Goal: Information Seeking & Learning: Learn about a topic

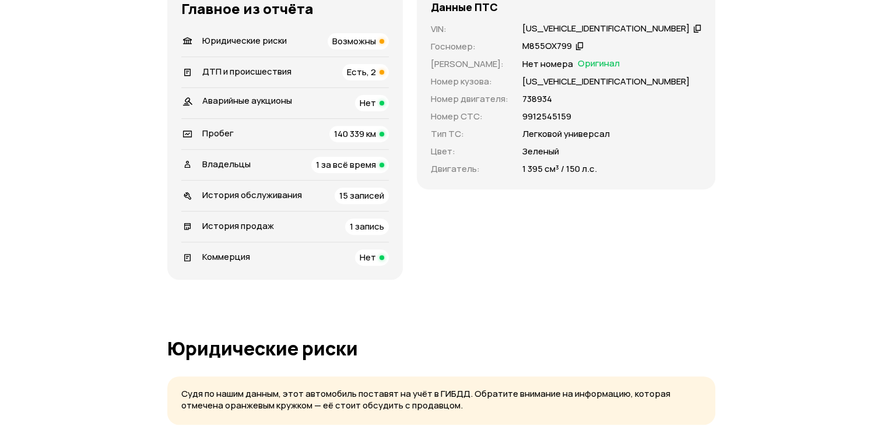
scroll to position [408, 0]
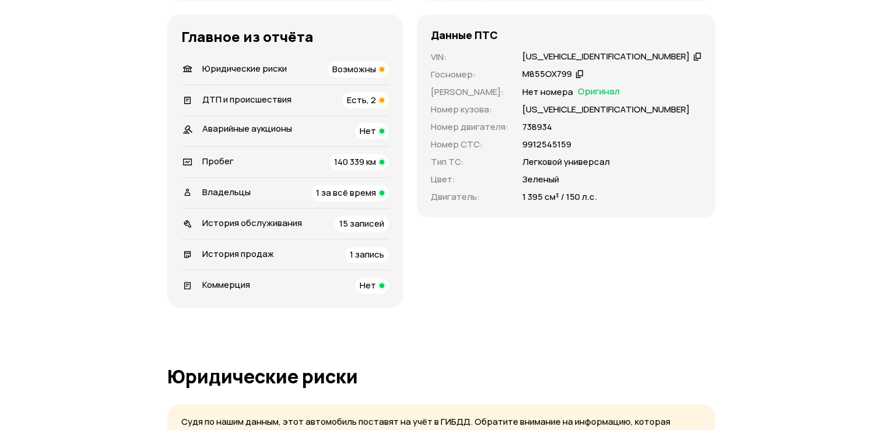
click at [376, 75] on span "Возможны" at bounding box center [354, 69] width 44 height 12
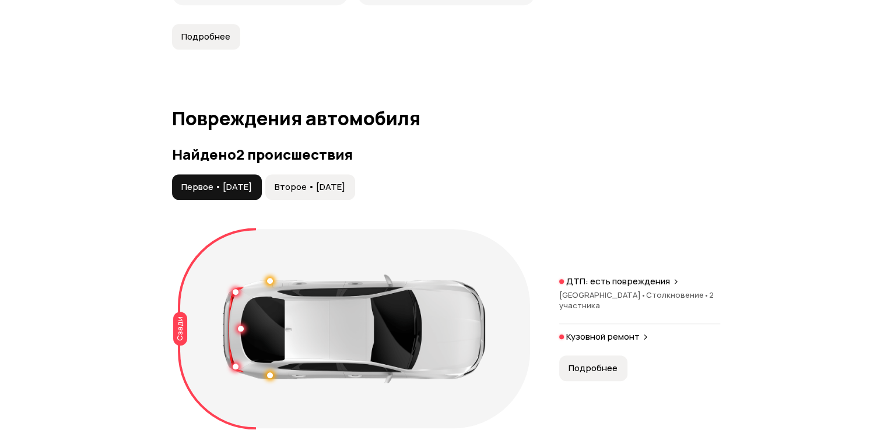
scroll to position [1320, 0]
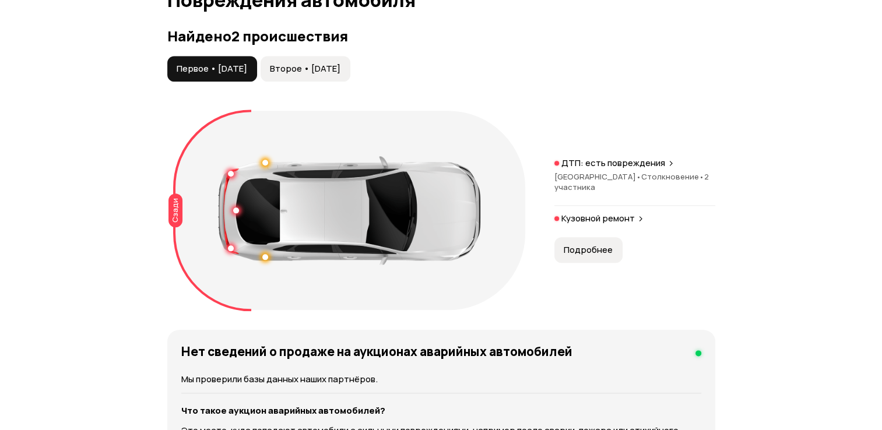
click at [597, 256] on span "Подробнее" at bounding box center [588, 250] width 49 height 12
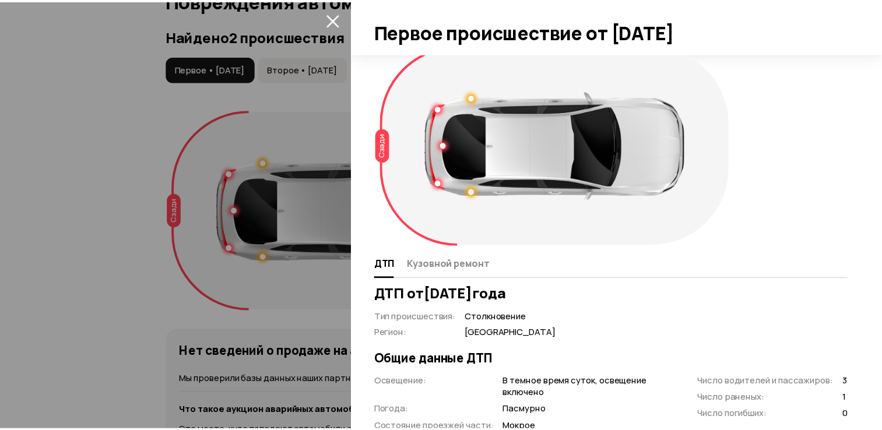
scroll to position [0, 0]
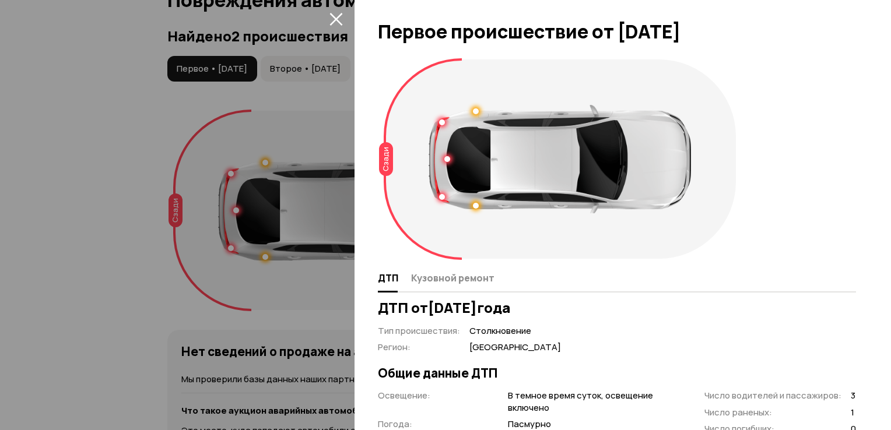
click at [336, 15] on icon "закрыть" at bounding box center [335, 18] width 13 height 13
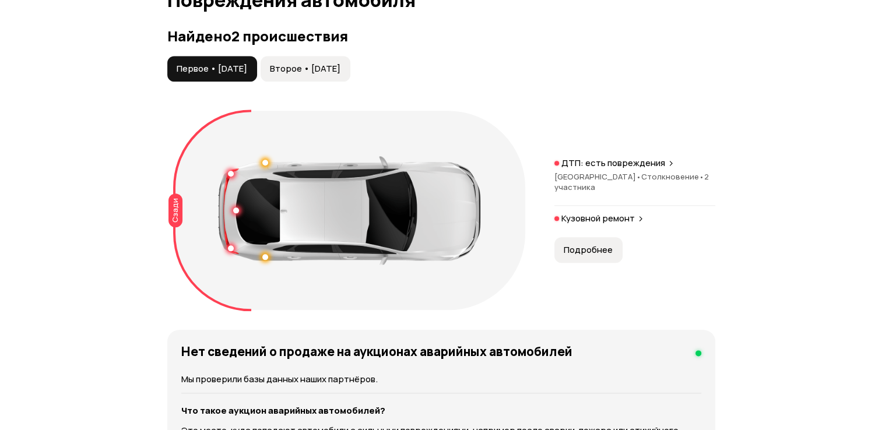
drag, startPoint x: 588, startPoint y: 185, endPoint x: 587, endPoint y: 177, distance: 8.8
click at [588, 177] on div "Сзади ДТП: есть повреждения Москва • Столкновение • 2 участника Кузовной ремонт…" at bounding box center [441, 210] width 548 height 211
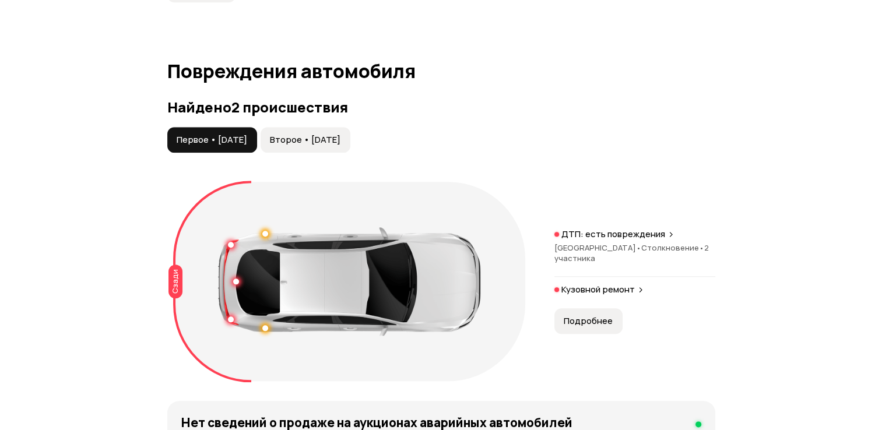
scroll to position [1145, 0]
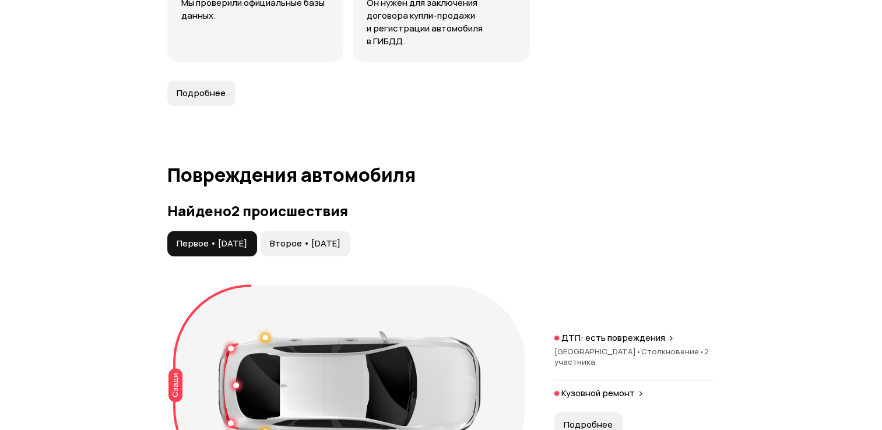
click at [304, 250] on span "Второе • 31 мар 2025" at bounding box center [305, 244] width 71 height 12
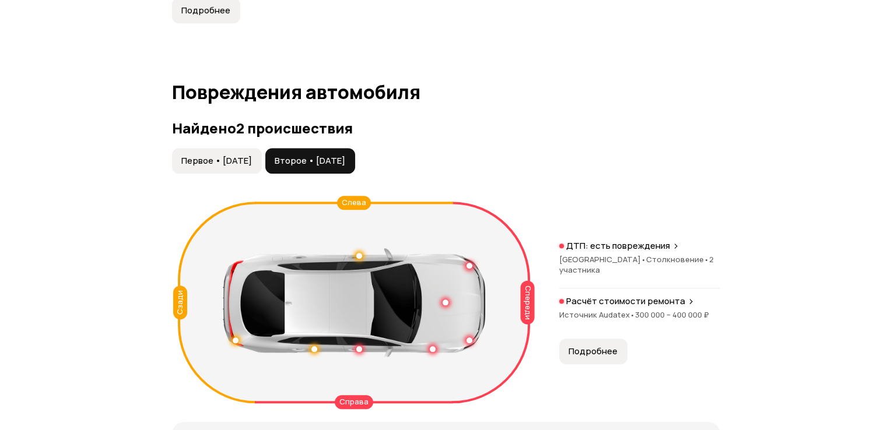
scroll to position [1261, 0]
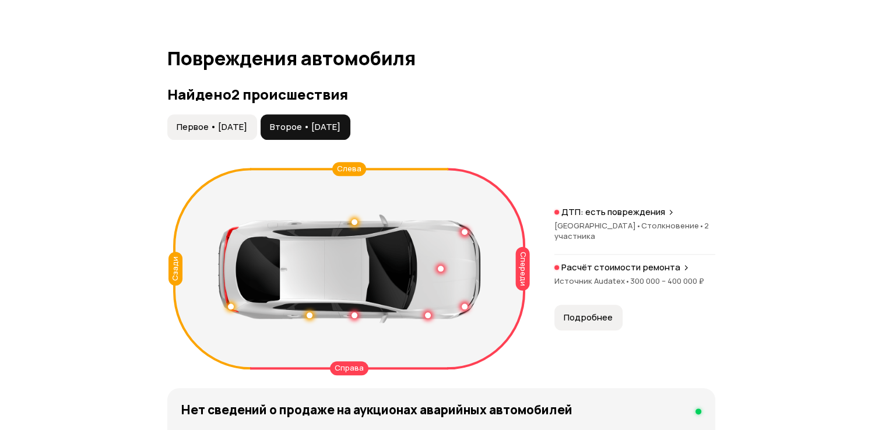
click at [641, 231] on span "Столкновение •" at bounding box center [672, 225] width 63 height 10
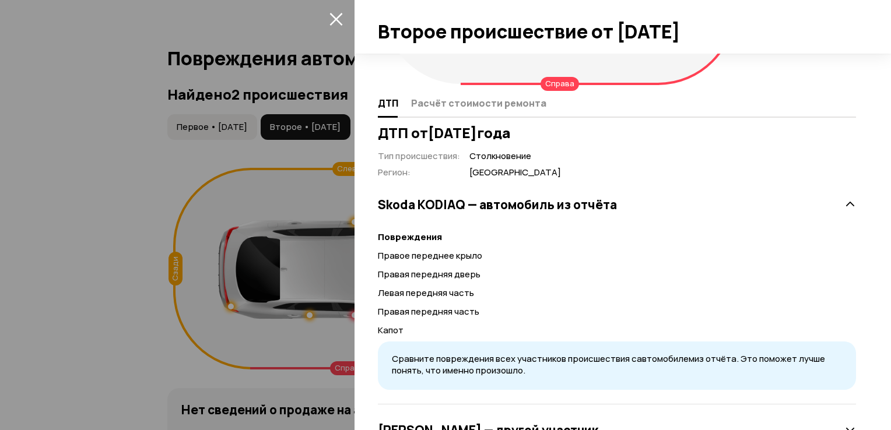
scroll to position [0, 0]
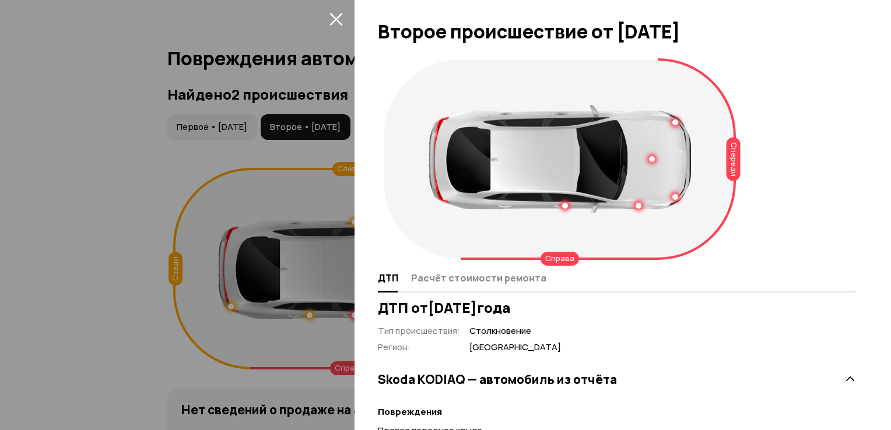
click at [335, 21] on icon "закрыть" at bounding box center [335, 18] width 13 height 13
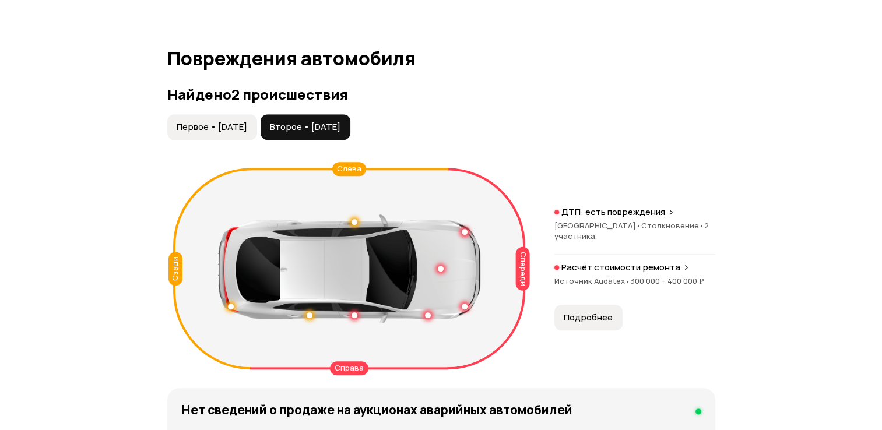
click at [577, 324] on span "Подробнее" at bounding box center [588, 318] width 49 height 12
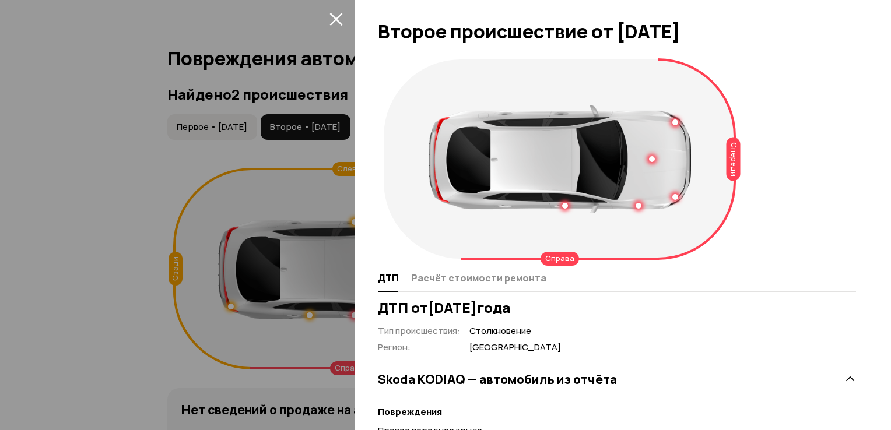
click at [331, 22] on icon "закрыть" at bounding box center [335, 18] width 13 height 13
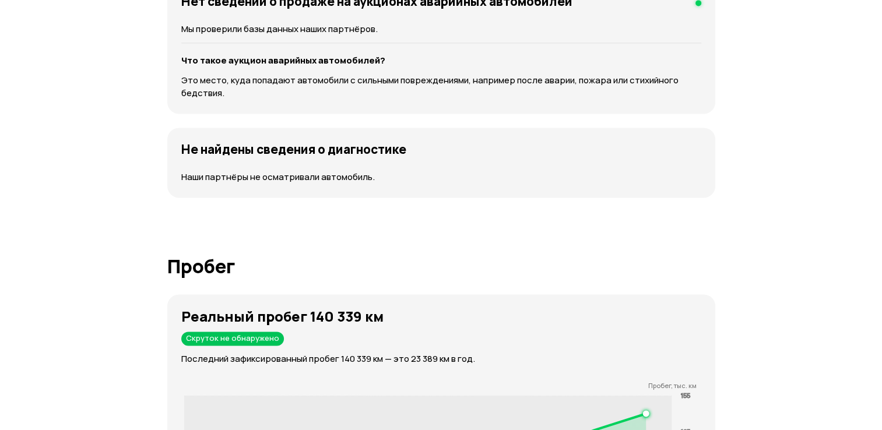
scroll to position [1669, 0]
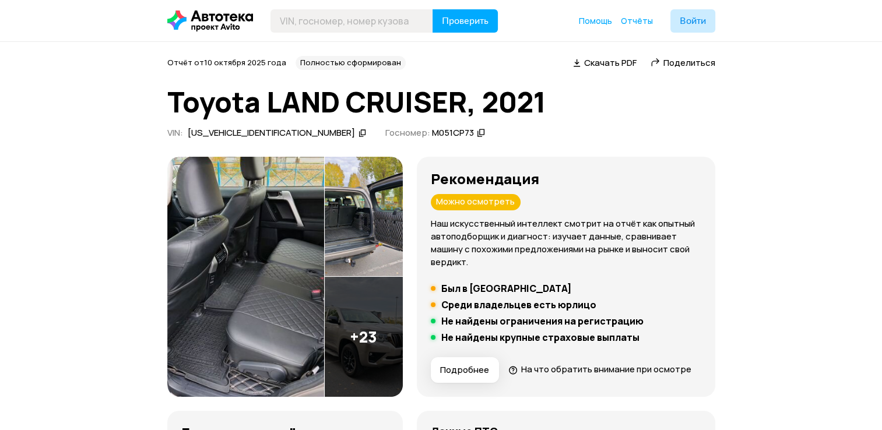
click at [383, 246] on img at bounding box center [364, 217] width 78 height 120
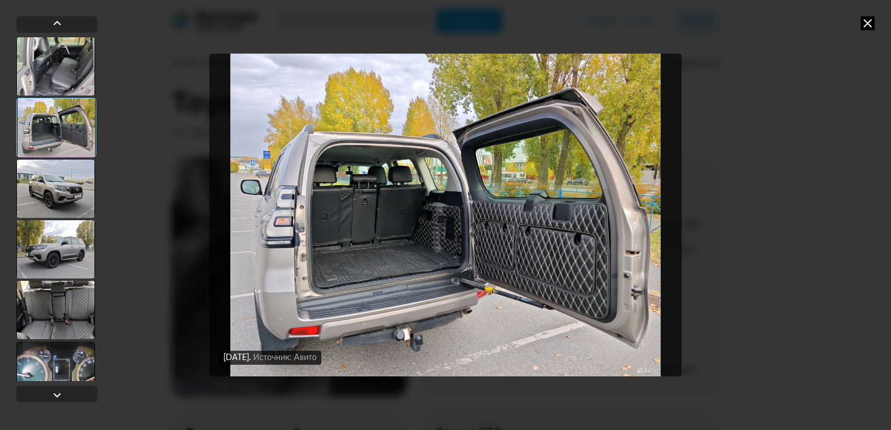
click at [61, 180] on div at bounding box center [55, 189] width 79 height 58
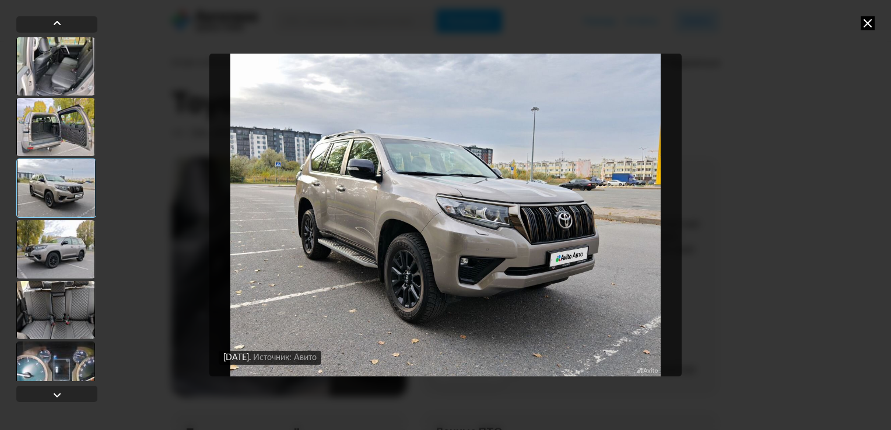
click at [31, 244] on div at bounding box center [55, 249] width 79 height 58
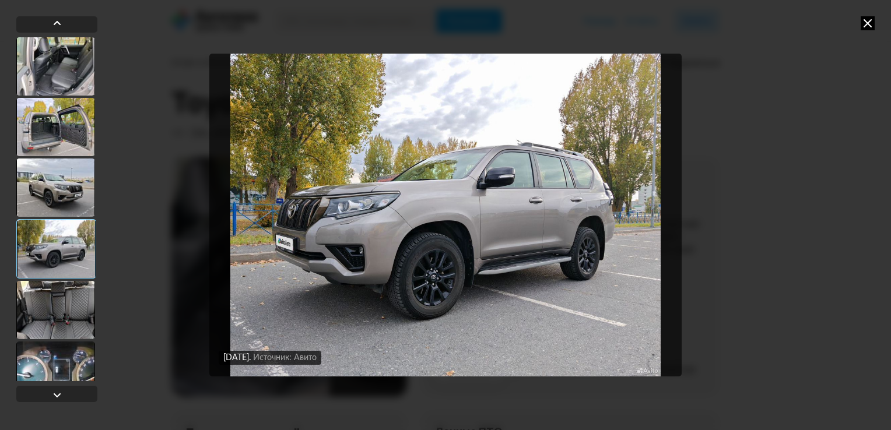
click at [28, 309] on div at bounding box center [55, 310] width 79 height 58
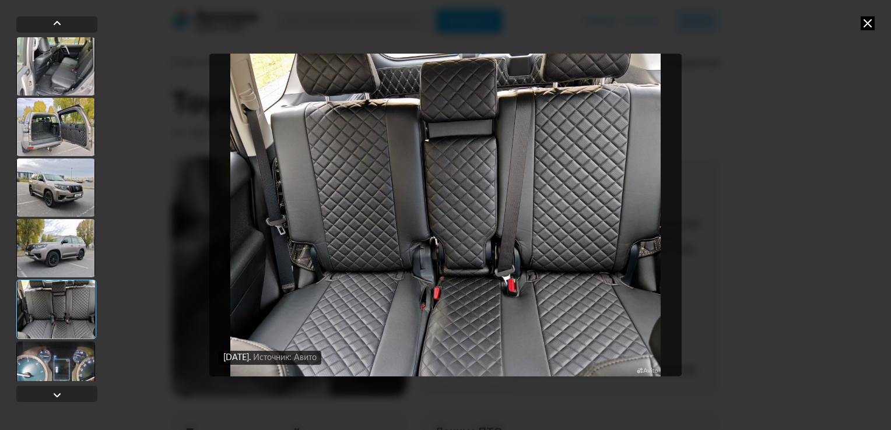
click at [30, 347] on div at bounding box center [55, 371] width 79 height 58
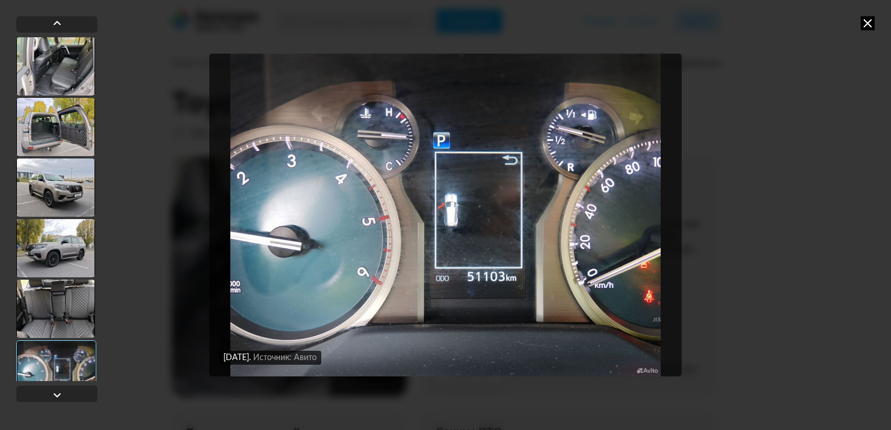
click at [19, 381] on div at bounding box center [56, 370] width 80 height 59
click at [51, 393] on div at bounding box center [57, 395] width 14 height 14
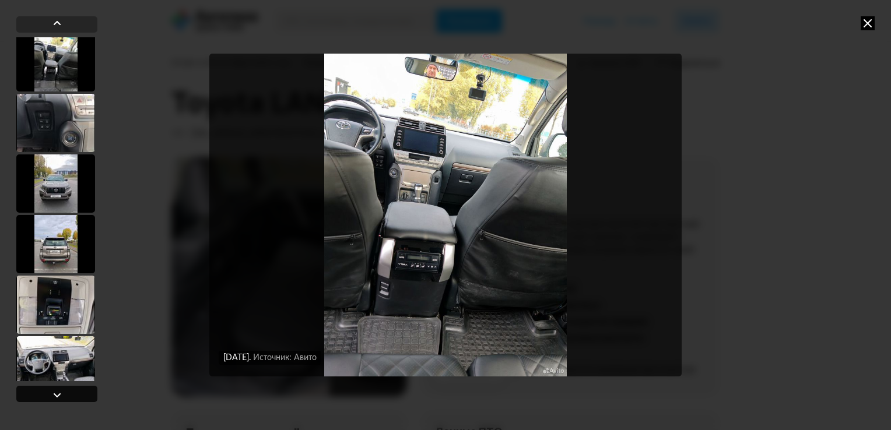
scroll to position [369, 0]
click at [51, 393] on div at bounding box center [57, 395] width 14 height 14
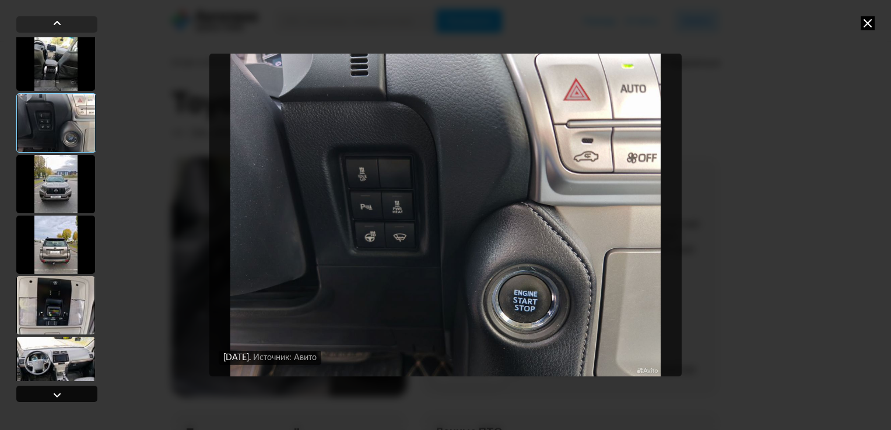
click at [51, 393] on div at bounding box center [57, 395] width 14 height 14
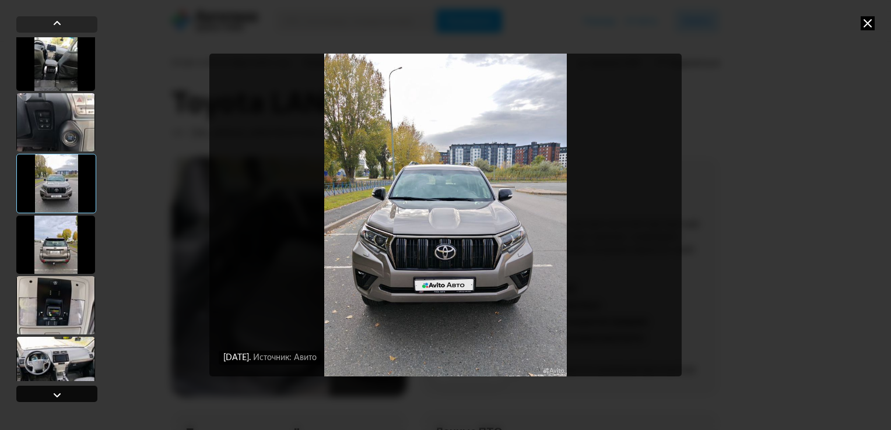
click at [51, 393] on div at bounding box center [57, 395] width 14 height 14
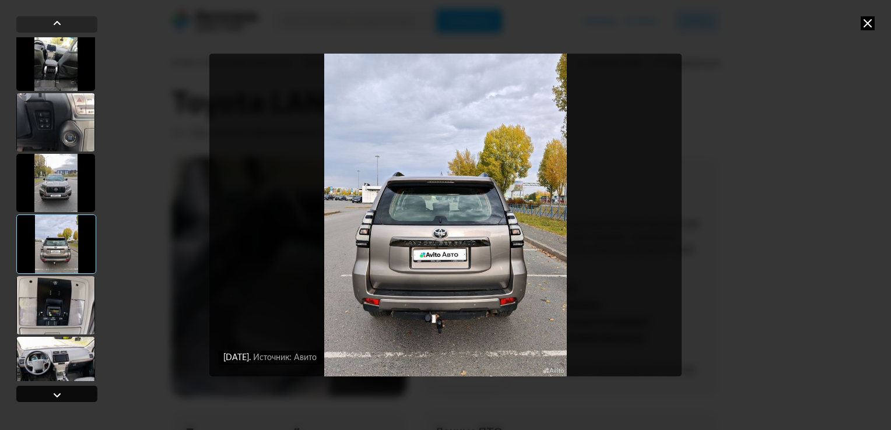
click at [51, 393] on div at bounding box center [57, 395] width 14 height 14
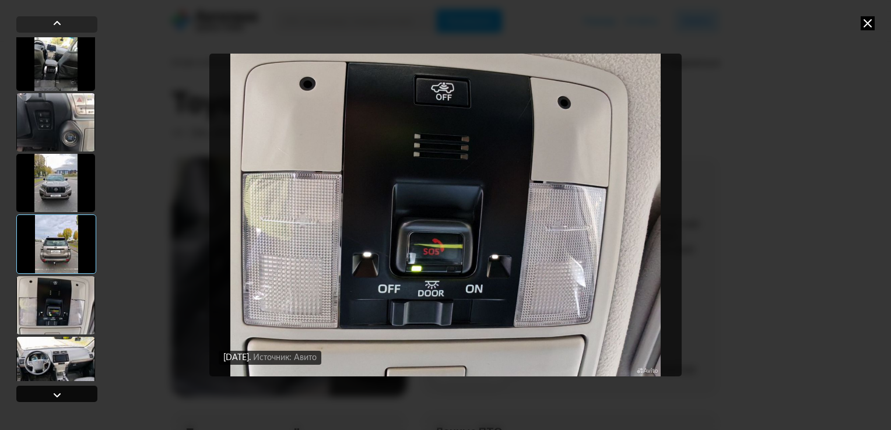
click at [51, 393] on div at bounding box center [57, 395] width 14 height 14
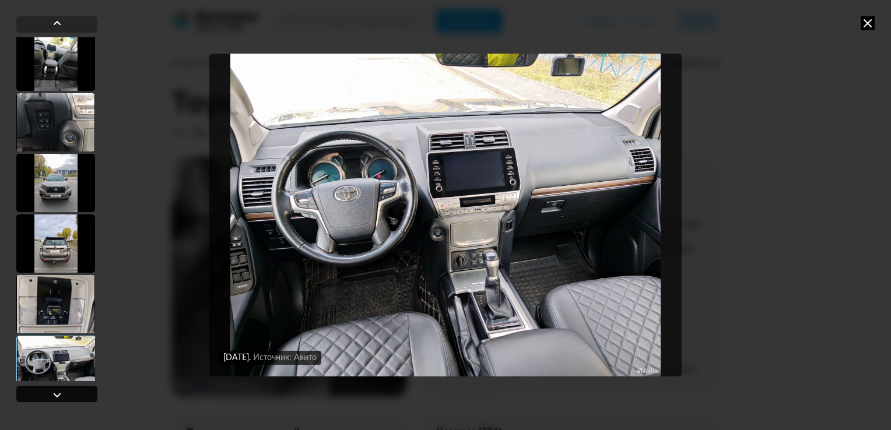
click at [51, 393] on div at bounding box center [57, 395] width 14 height 14
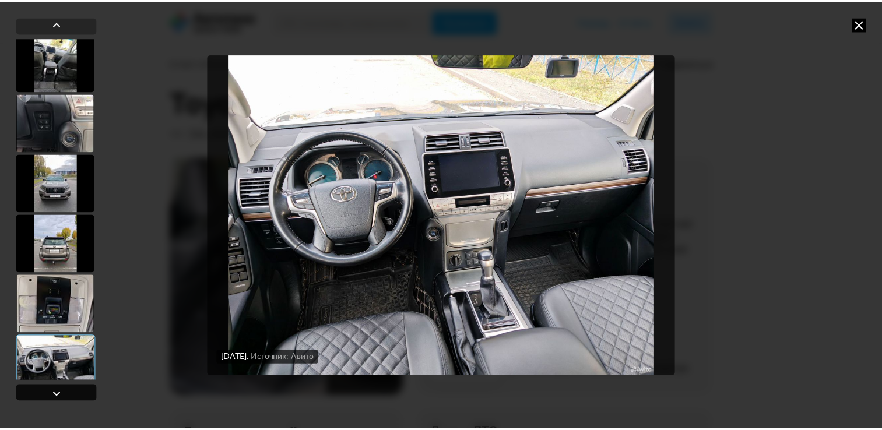
scroll to position [719, 0]
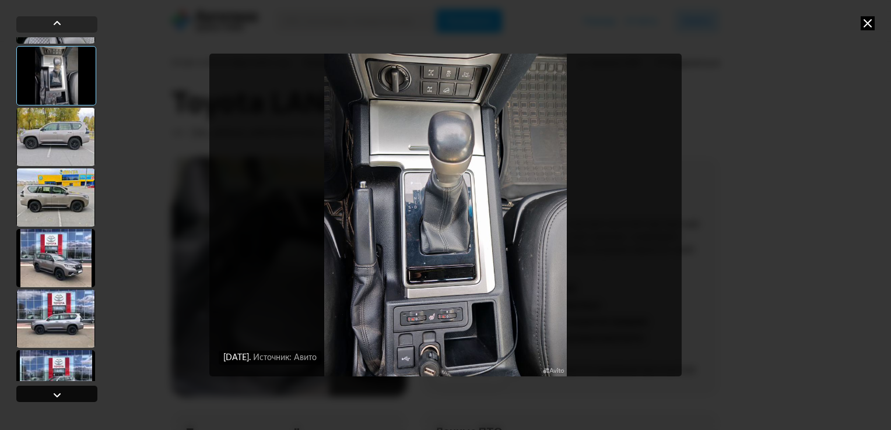
click at [51, 393] on div at bounding box center [57, 395] width 14 height 14
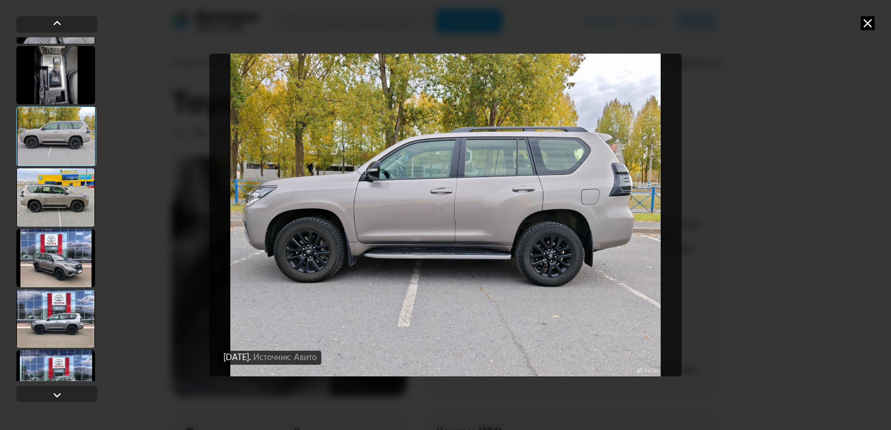
click at [864, 24] on icon at bounding box center [868, 23] width 14 height 14
